Goal: Check status: Check status

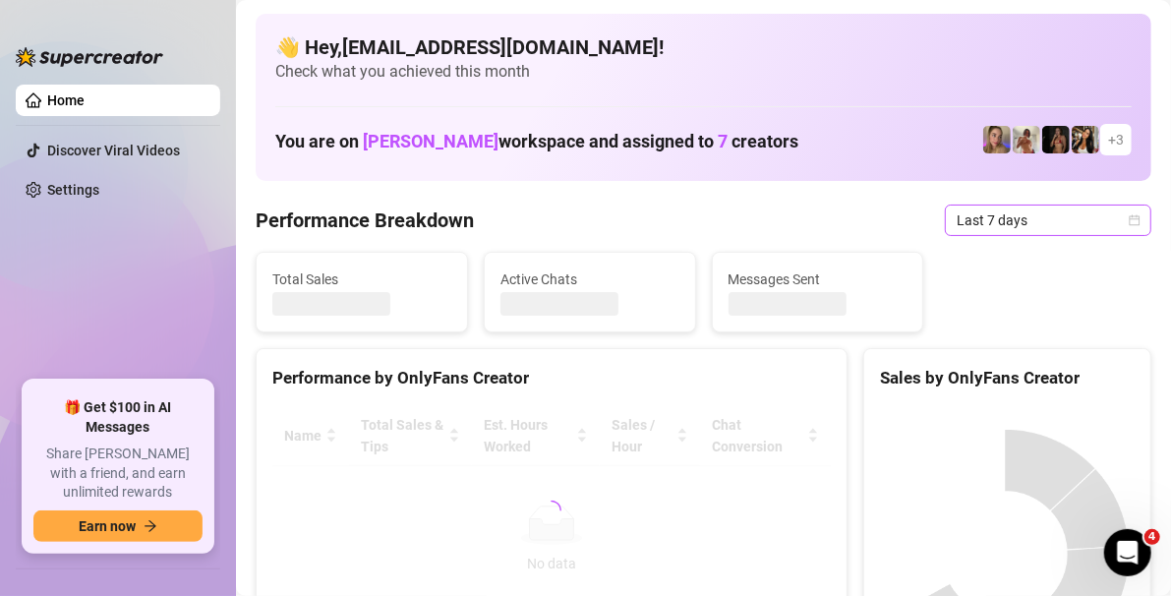
click at [1129, 221] on icon "calendar" at bounding box center [1135, 220] width 12 height 12
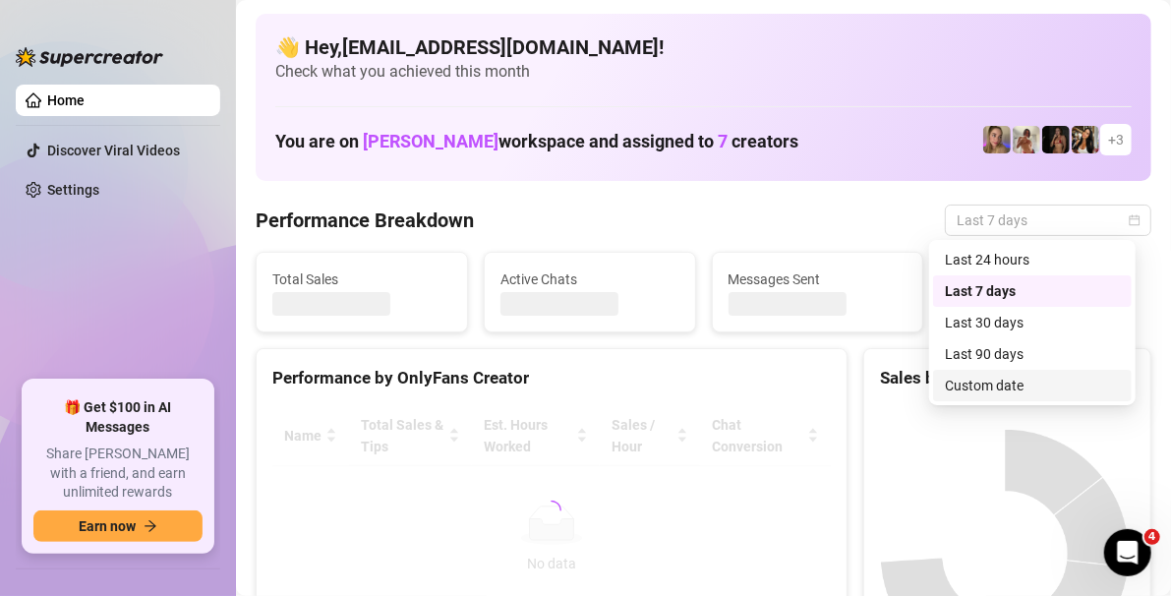
click at [998, 383] on div "Custom date" at bounding box center [1032, 386] width 175 height 22
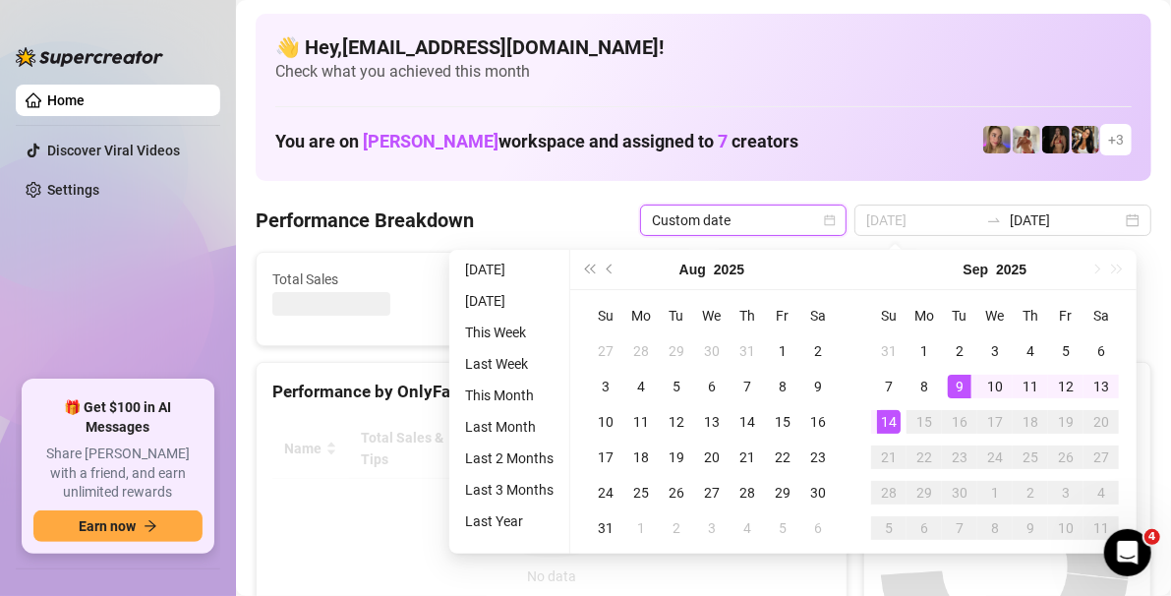
type input "[DATE]"
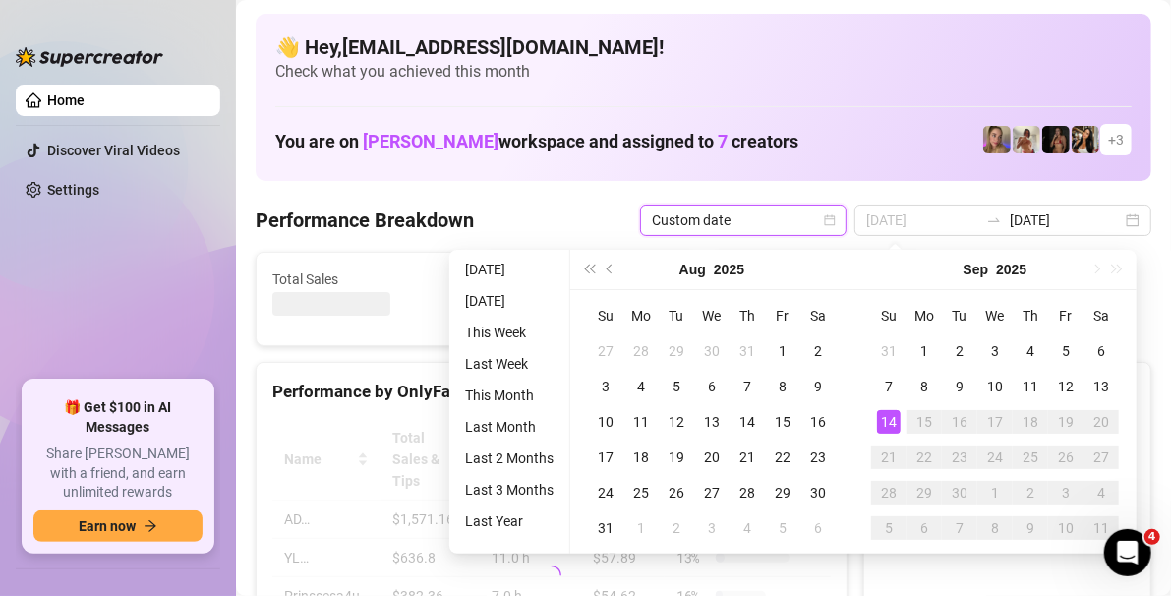
click at [892, 433] on div "14" at bounding box center [889, 422] width 24 height 24
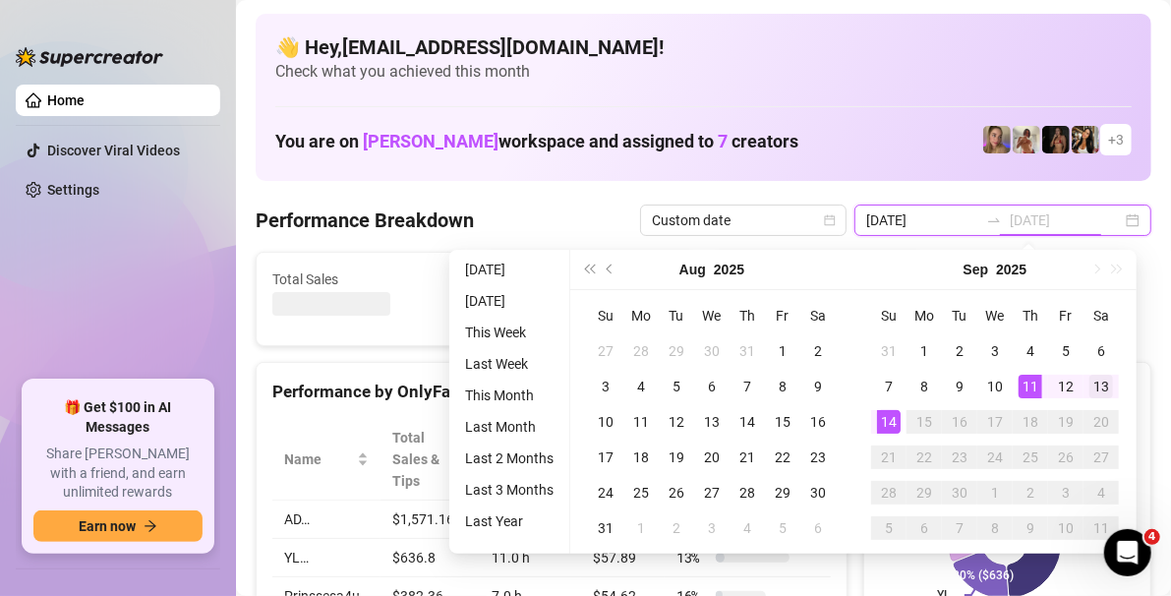
type input "[DATE]"
click at [1109, 387] on div "13" at bounding box center [1101, 387] width 24 height 24
type input "[DATE]"
